Goal: Task Accomplishment & Management: Use online tool/utility

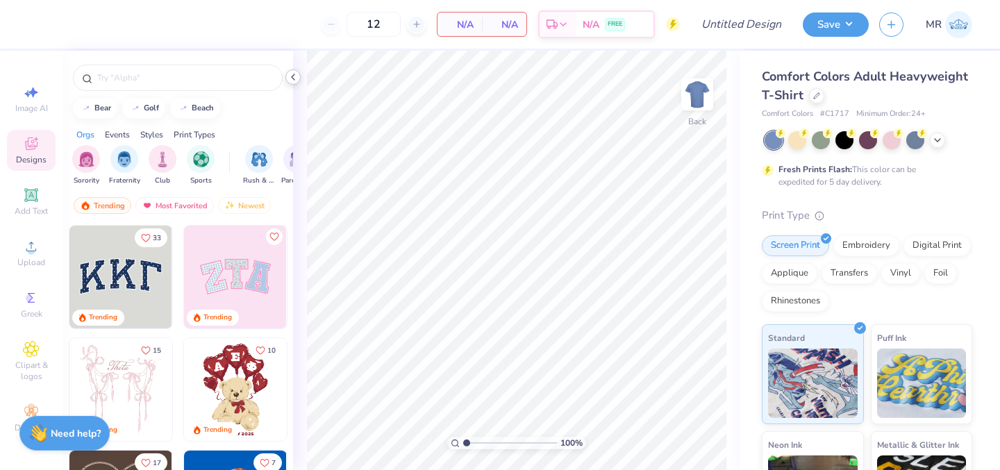
click at [296, 78] on icon at bounding box center [292, 77] width 11 height 11
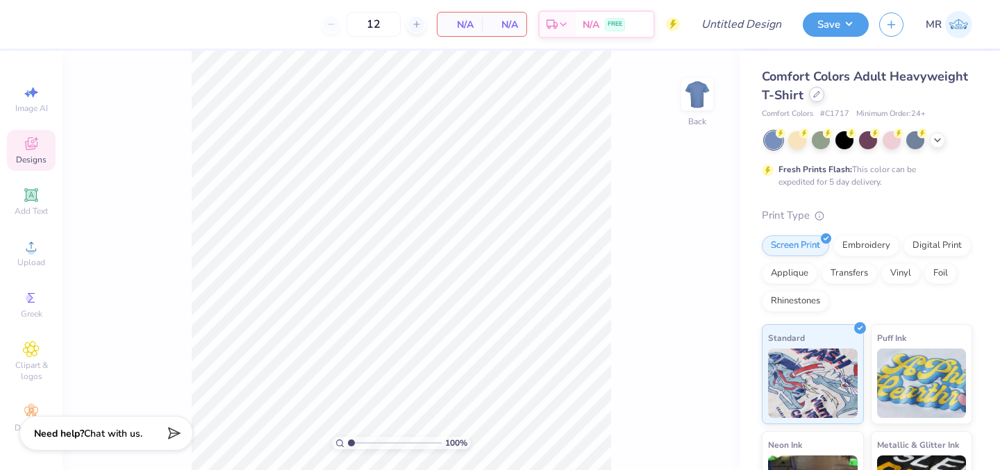
click at [810, 96] on div at bounding box center [816, 94] width 15 height 15
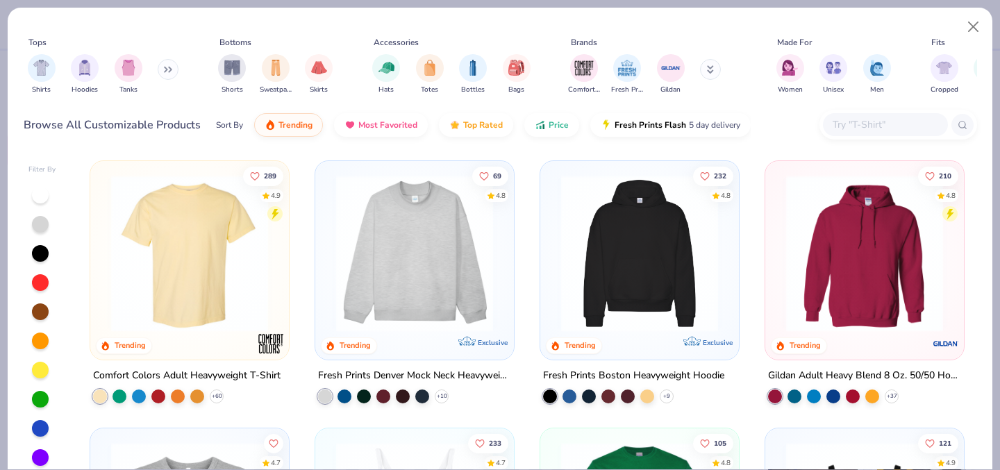
click at [875, 122] on input "text" at bounding box center [884, 125] width 107 height 16
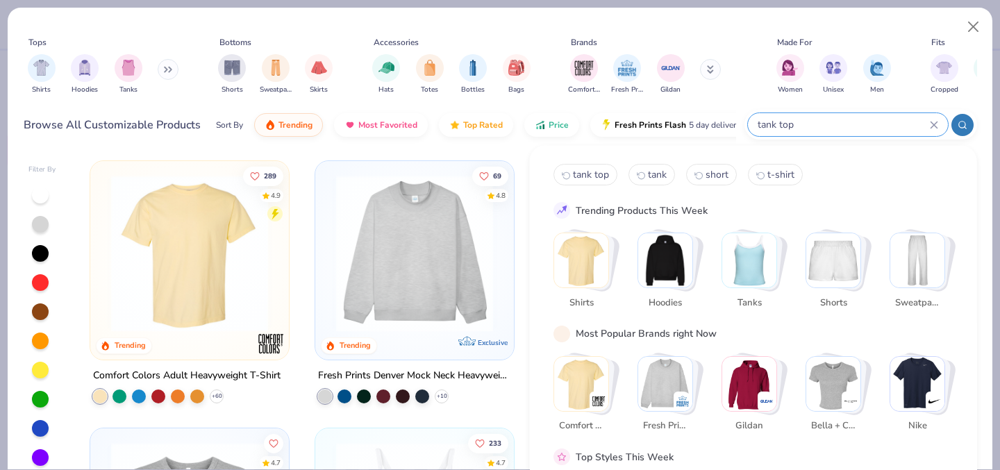
type input "tank top"
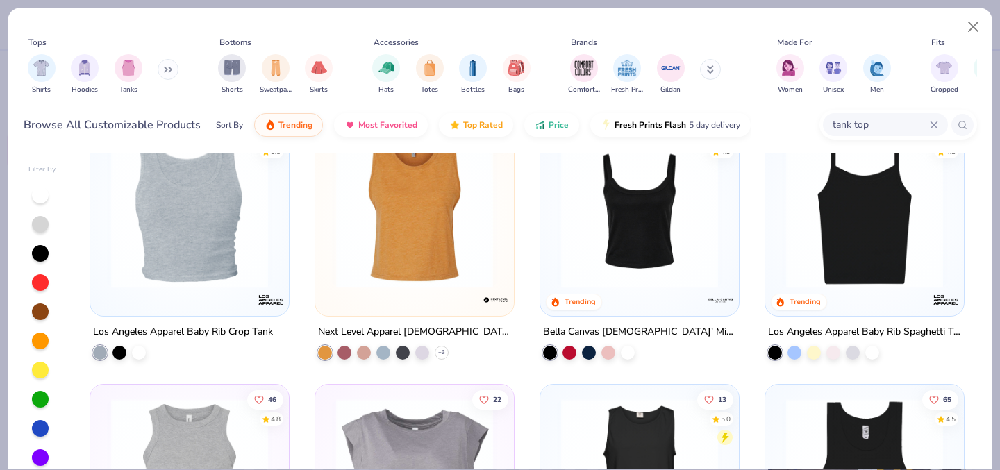
scroll to position [846, 0]
click at [589, 348] on div at bounding box center [589, 351] width 14 height 14
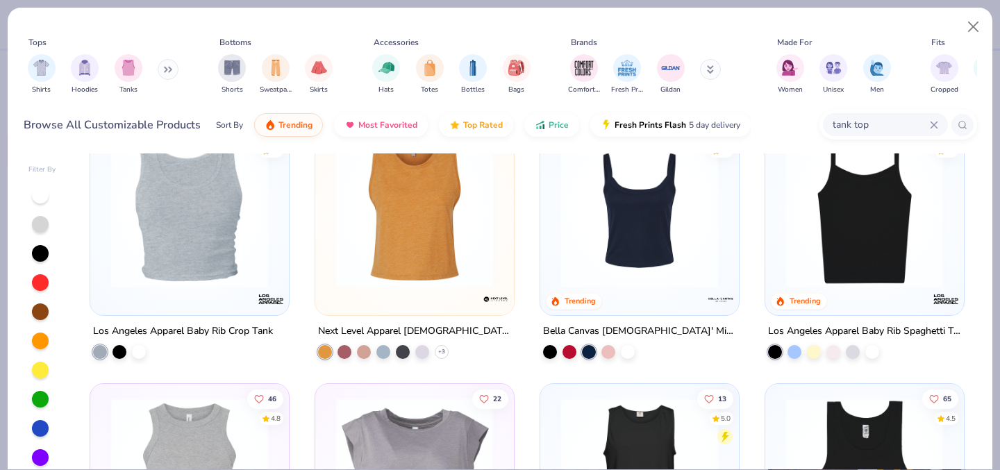
click at [628, 256] on img at bounding box center [639, 209] width 171 height 157
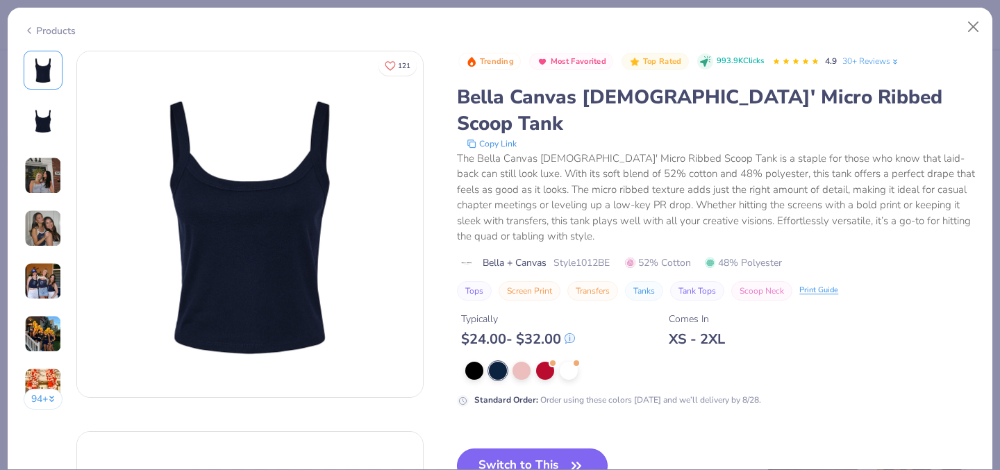
click at [508, 449] on button "Switch to This" at bounding box center [532, 466] width 151 height 35
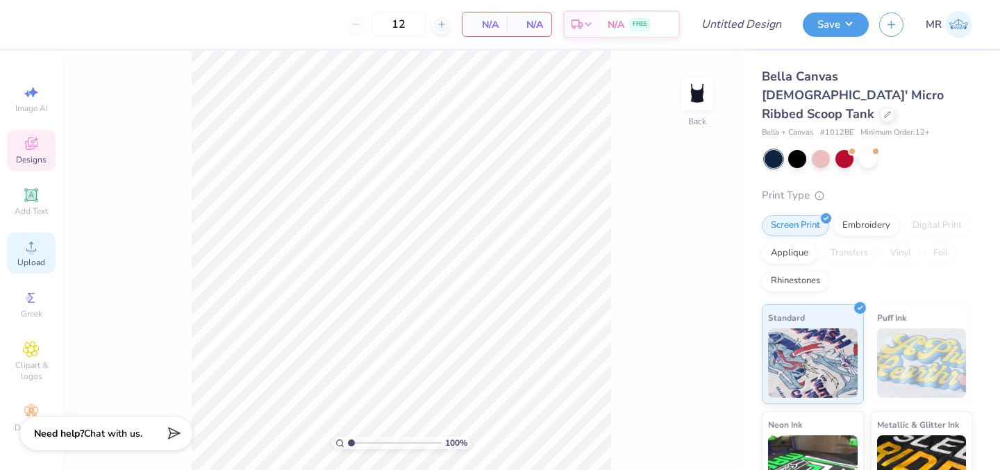
click at [29, 252] on circle at bounding box center [31, 251] width 8 height 8
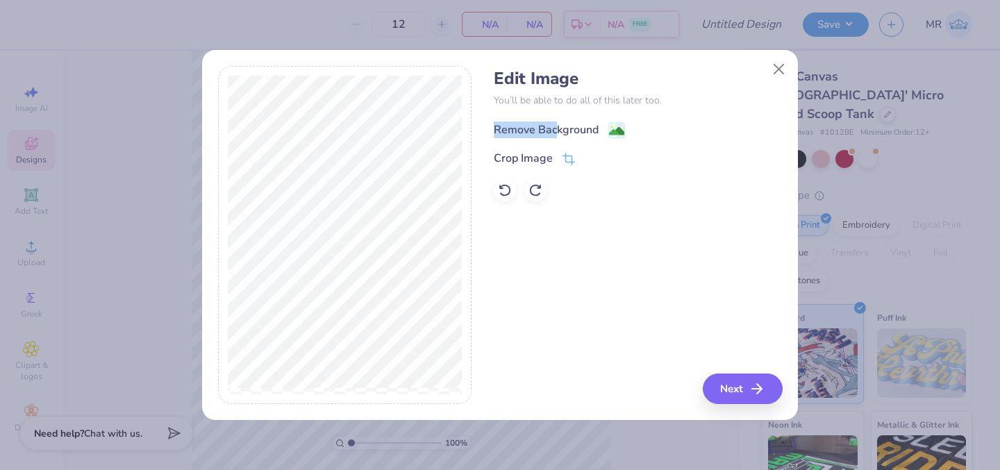
click at [558, 122] on div "Remove Background" at bounding box center [546, 130] width 105 height 17
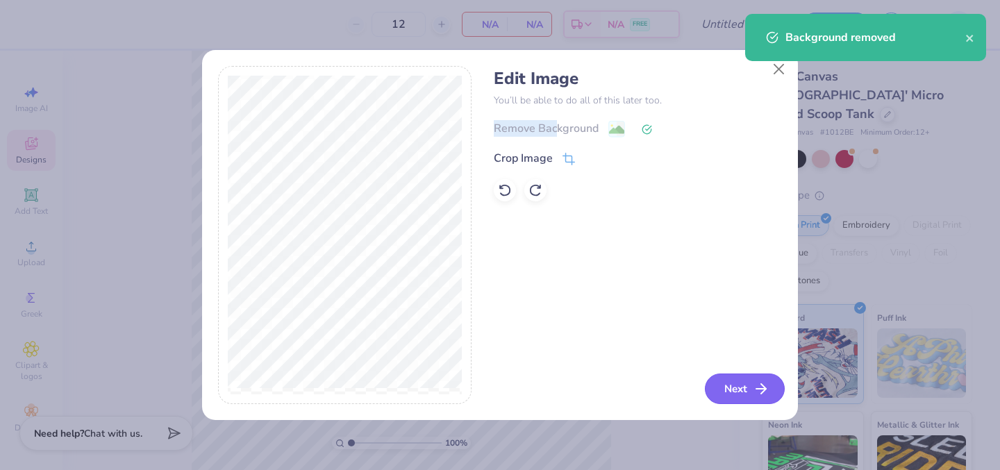
click at [714, 382] on button "Next" at bounding box center [745, 389] width 80 height 31
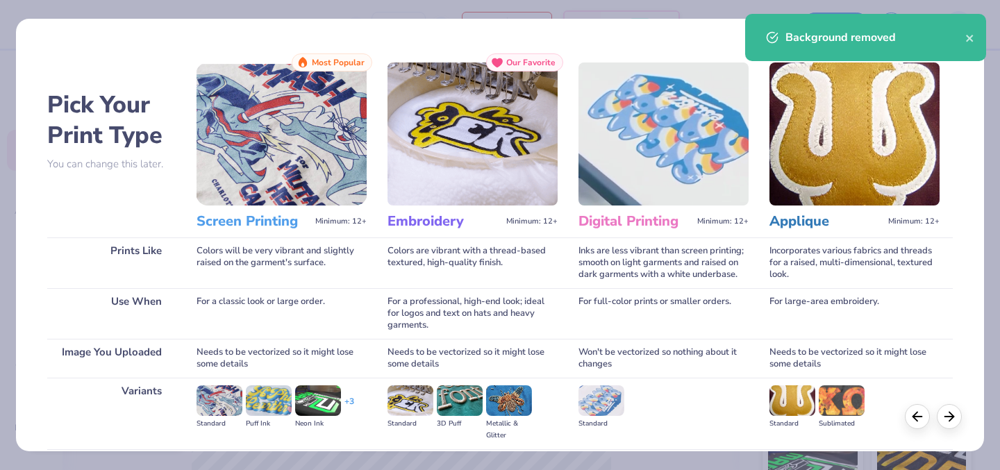
scroll to position [153, 0]
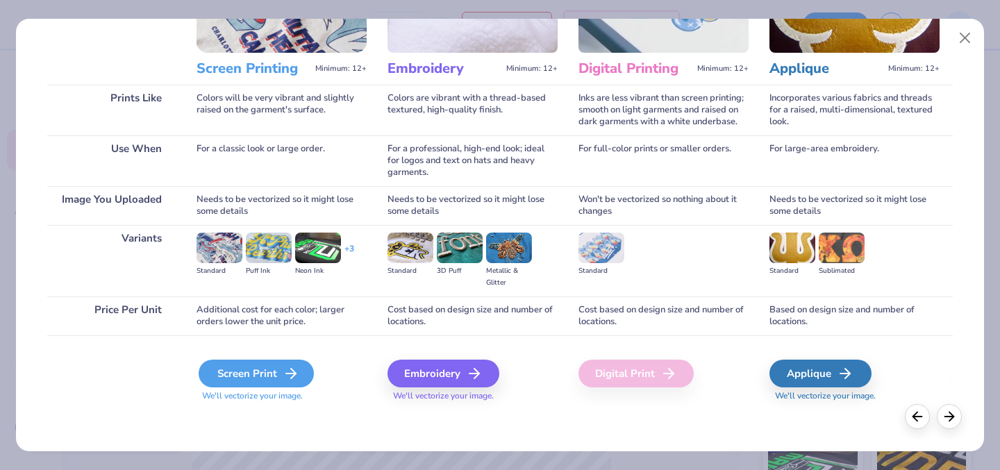
click at [271, 378] on div "Screen Print" at bounding box center [256, 374] width 115 height 28
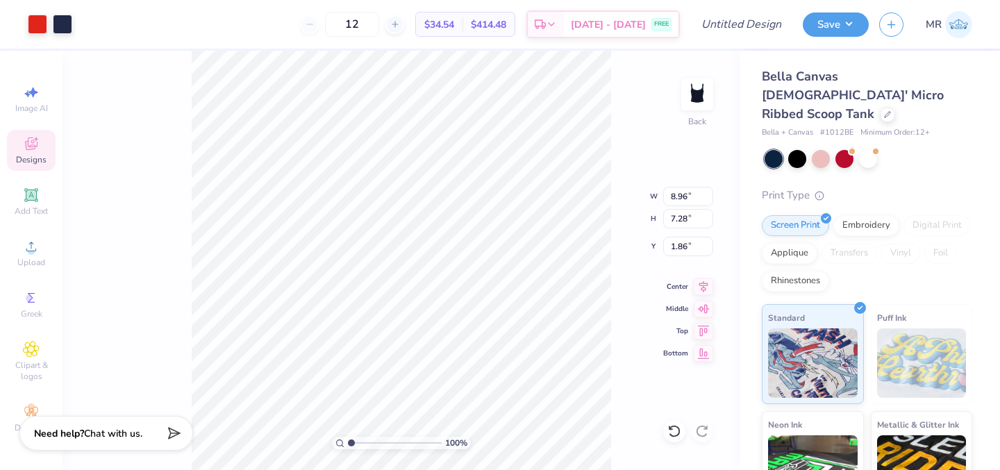
type input "1.08"
type input "5.98"
type input "4.86"
click at [705, 288] on icon at bounding box center [703, 284] width 9 height 12
click at [699, 333] on icon at bounding box center [703, 329] width 19 height 17
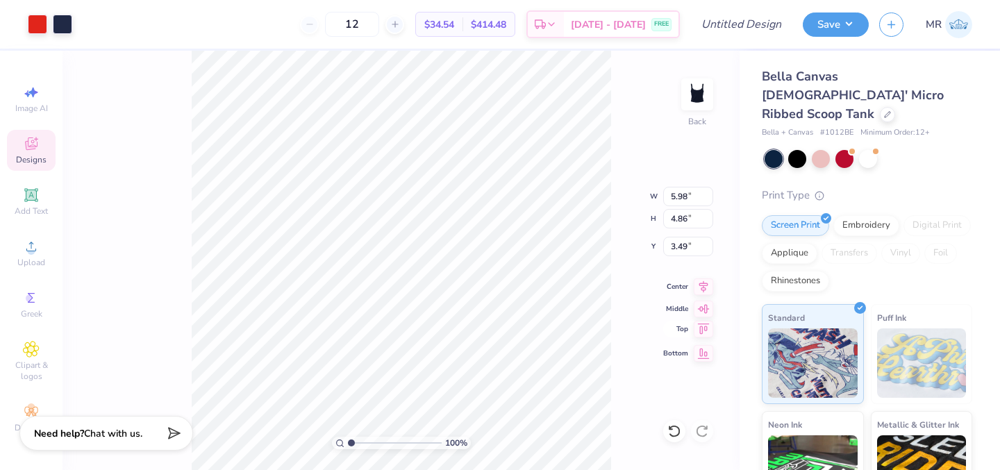
type input "0.50"
click at [623, 317] on div "100 % Back W 5.98 5.98 " H 4.86 4.86 " Y 0.50 0.50 " Center Middle Top Bottom" at bounding box center [400, 260] width 677 height 419
click at [33, 21] on div at bounding box center [37, 22] width 19 height 19
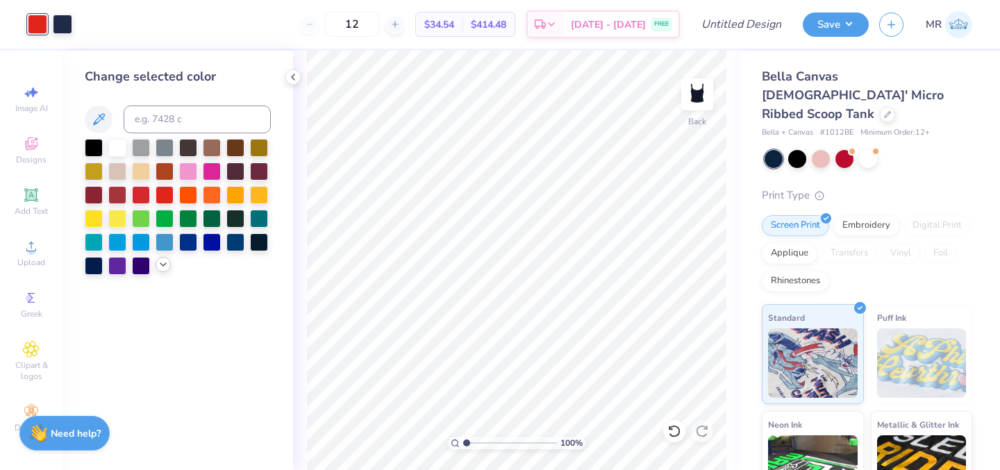
click at [164, 260] on icon at bounding box center [163, 264] width 11 height 11
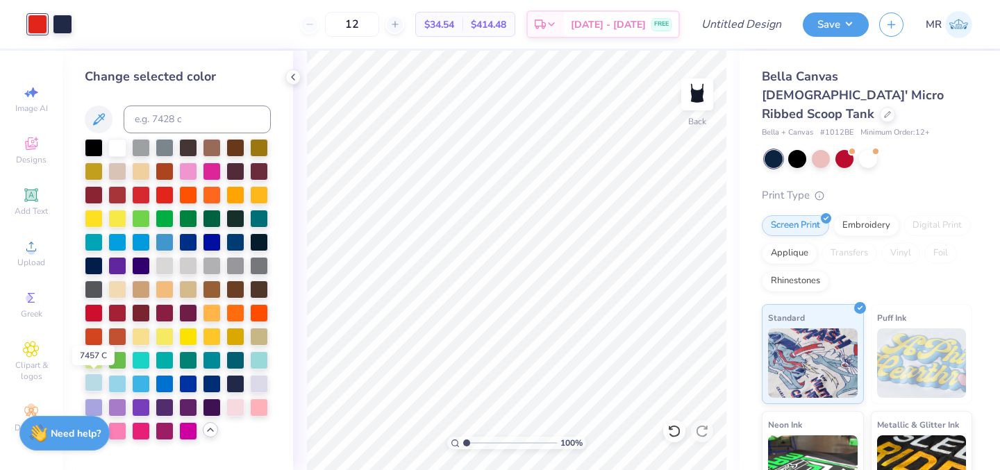
click at [94, 381] on div at bounding box center [94, 383] width 18 height 18
click at [61, 27] on div at bounding box center [62, 22] width 19 height 19
click at [117, 149] on div at bounding box center [117, 146] width 18 height 18
click at [291, 76] on icon at bounding box center [292, 77] width 11 height 11
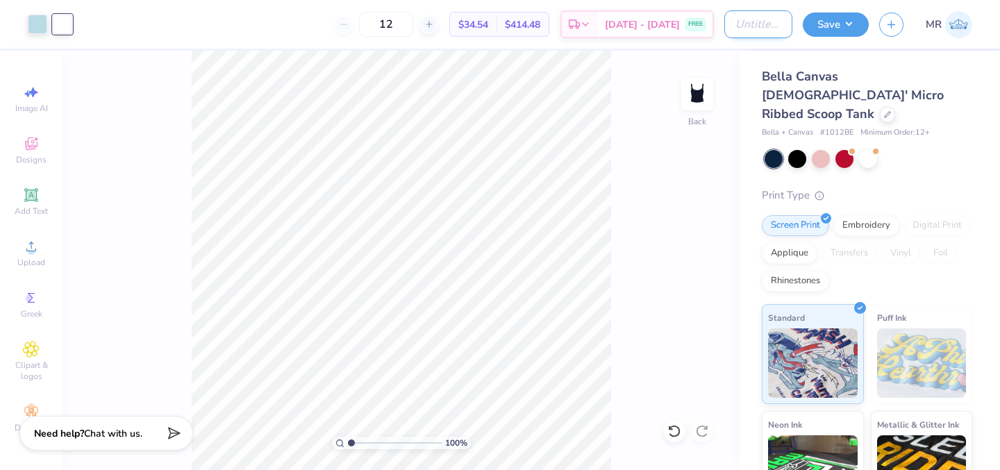
click at [749, 30] on input "Design Title" at bounding box center [758, 24] width 68 height 28
type input "n"
type input "kappa philo tank"
click at [850, 24] on button "Save" at bounding box center [836, 22] width 66 height 24
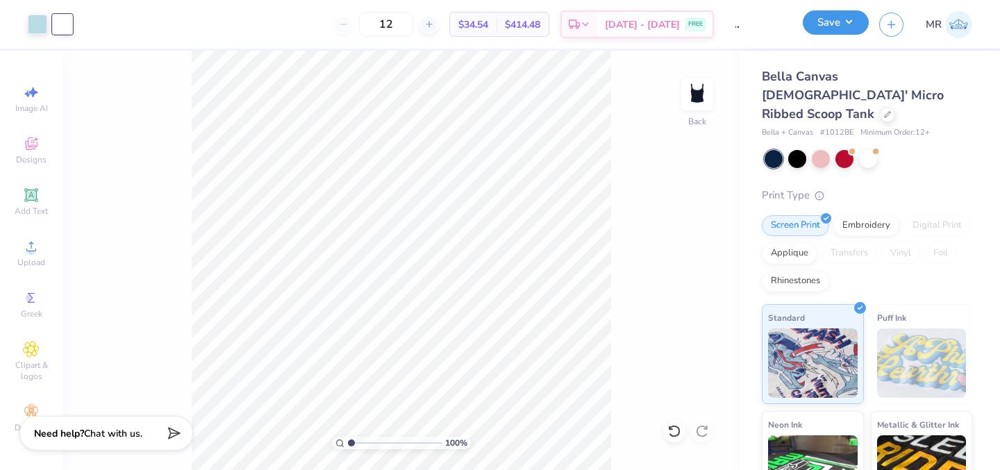
scroll to position [0, 0]
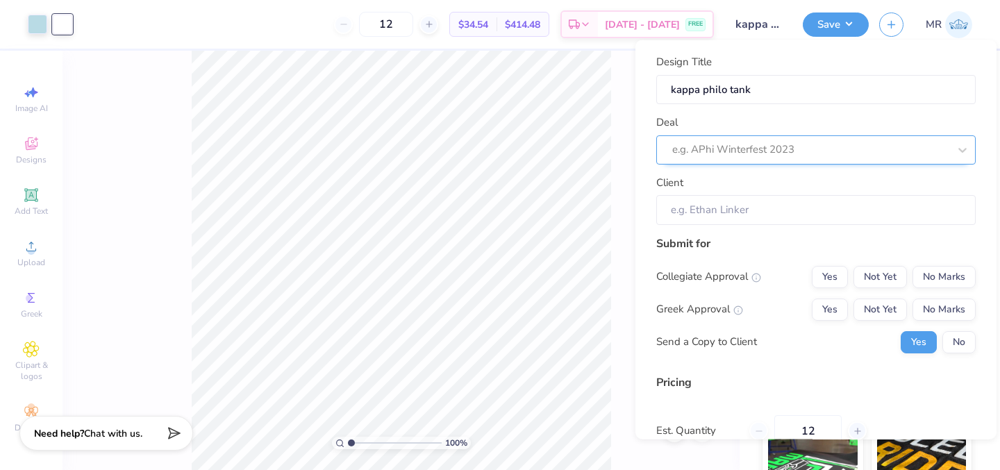
click at [894, 147] on div at bounding box center [810, 149] width 276 height 19
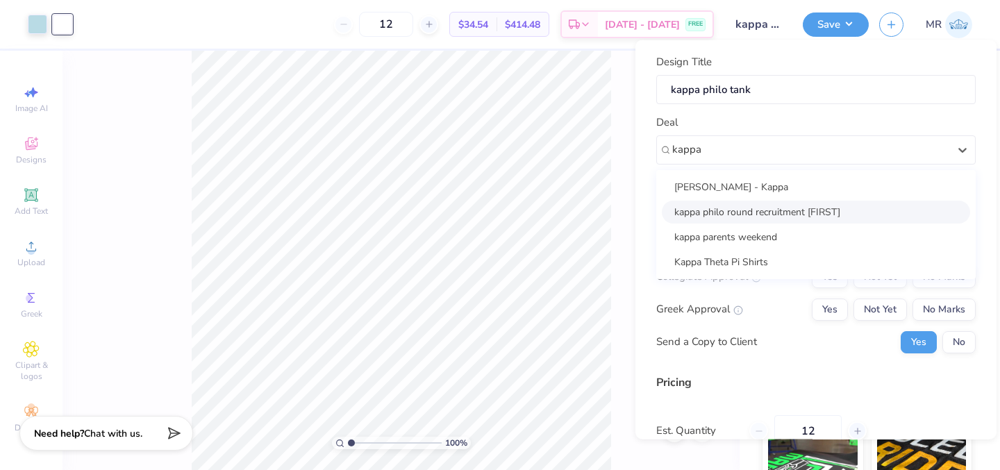
click at [827, 212] on div "kappa philo round recruitment [FIRST]" at bounding box center [816, 211] width 308 height 23
type input "kappa"
type input "[PERSON_NAME]"
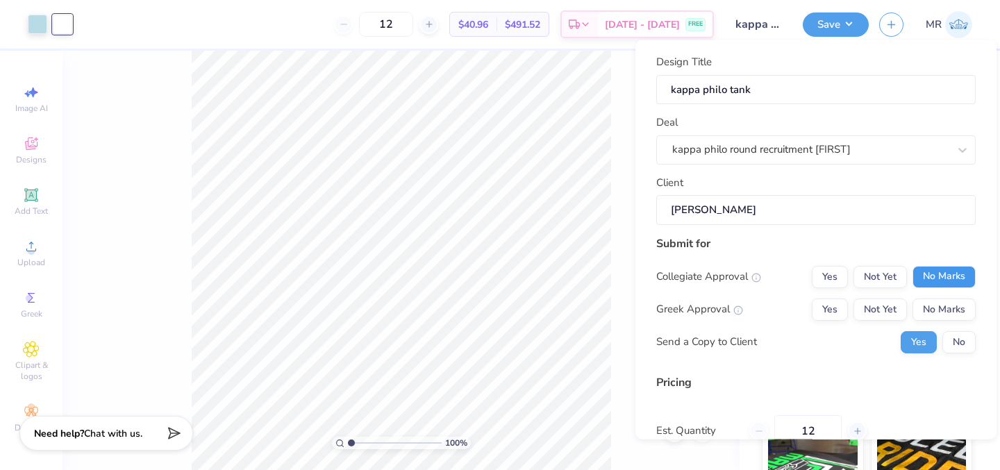
click at [957, 281] on button "No Marks" at bounding box center [943, 276] width 63 height 22
click at [829, 306] on button "Yes" at bounding box center [830, 309] width 36 height 22
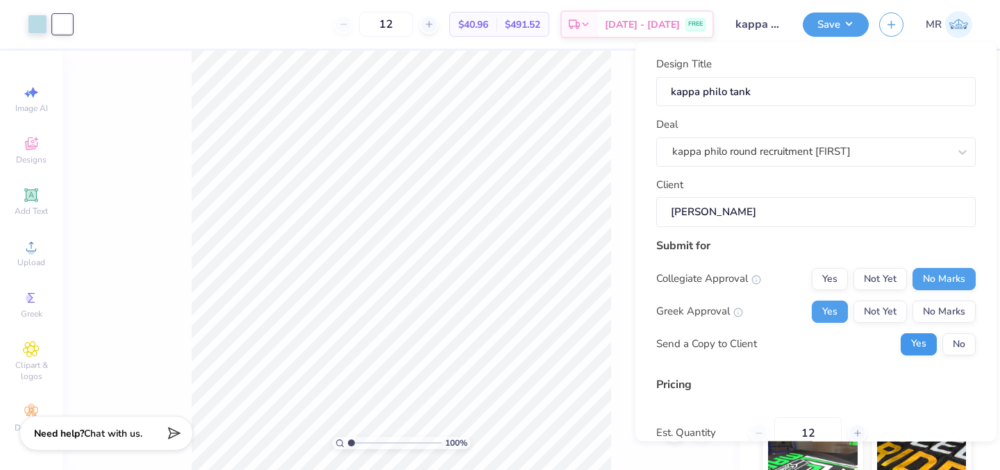
scroll to position [130, 0]
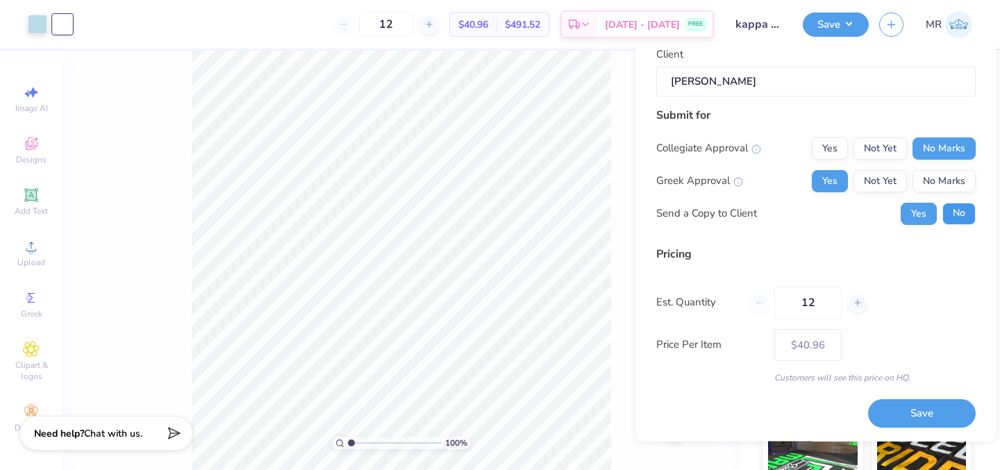
click at [960, 215] on button "No" at bounding box center [958, 214] width 33 height 22
click at [938, 411] on button "Save" at bounding box center [922, 414] width 108 height 28
click at [758, 81] on input "[PERSON_NAME]" at bounding box center [815, 82] width 319 height 30
click at [680, 107] on div "Submit for Collegiate Approval Yes Not Yet No Marks Greek Approval Yes Not Yet …" at bounding box center [815, 171] width 319 height 128
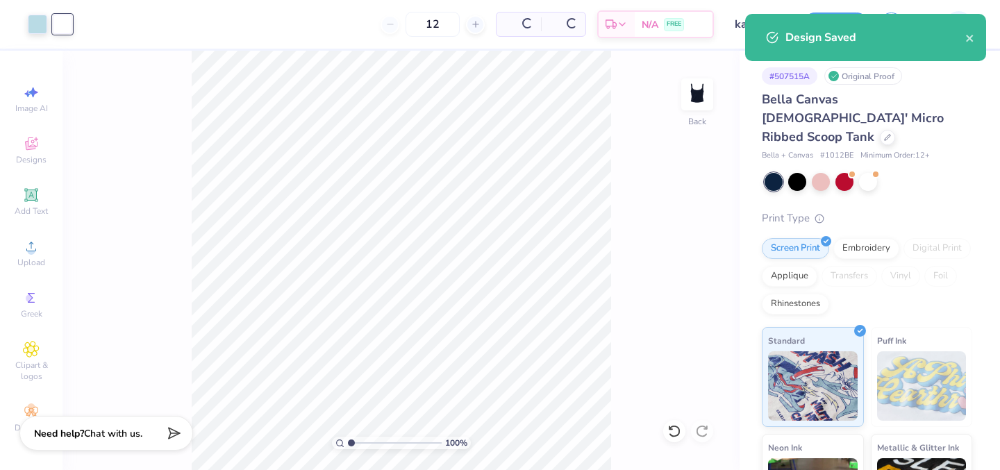
type input "$40.96"
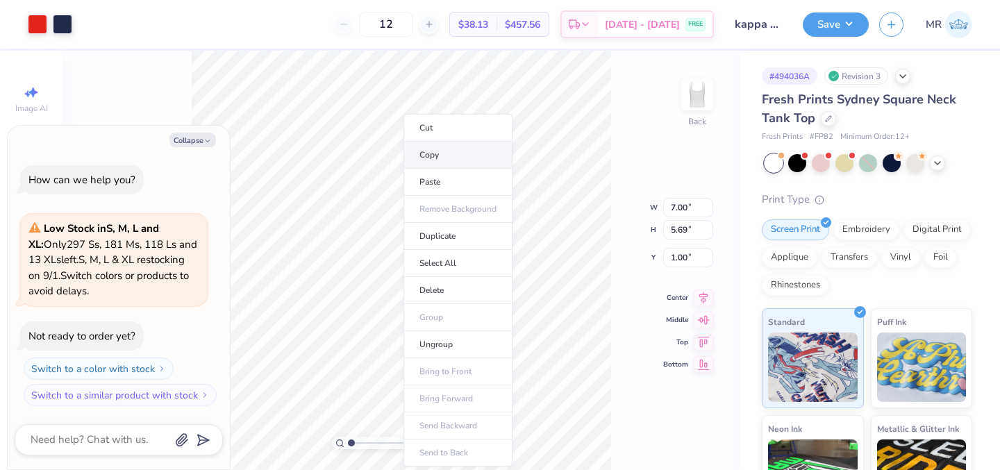
click at [445, 157] on li "Copy" at bounding box center [457, 155] width 109 height 27
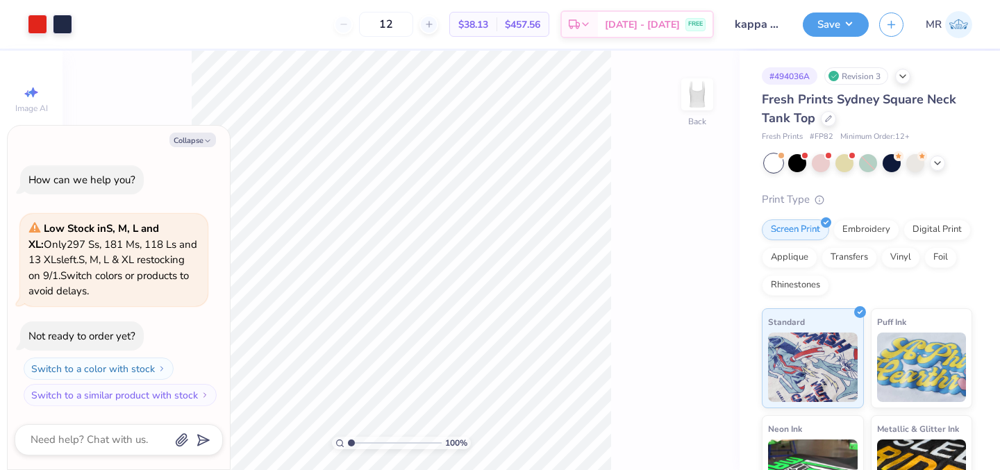
type textarea "x"
